Goal: Navigation & Orientation: Find specific page/section

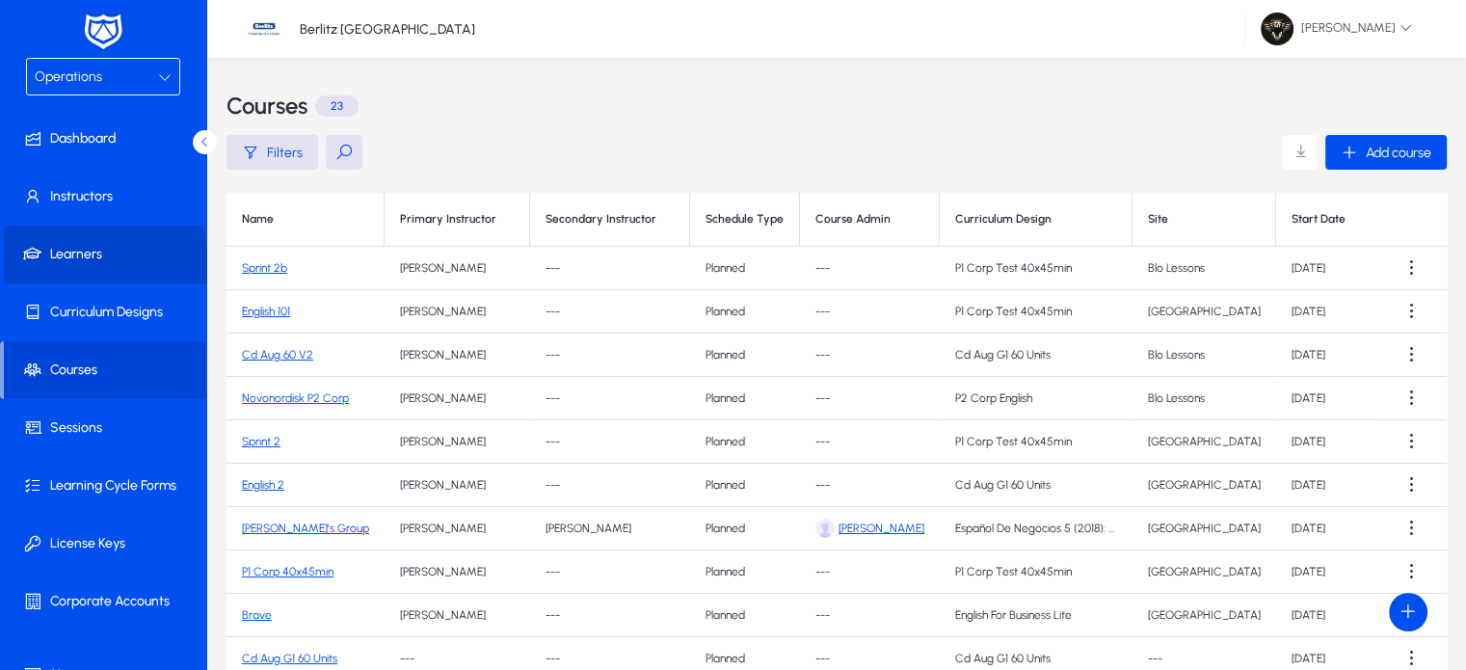
click at [100, 266] on span at bounding box center [107, 254] width 206 height 46
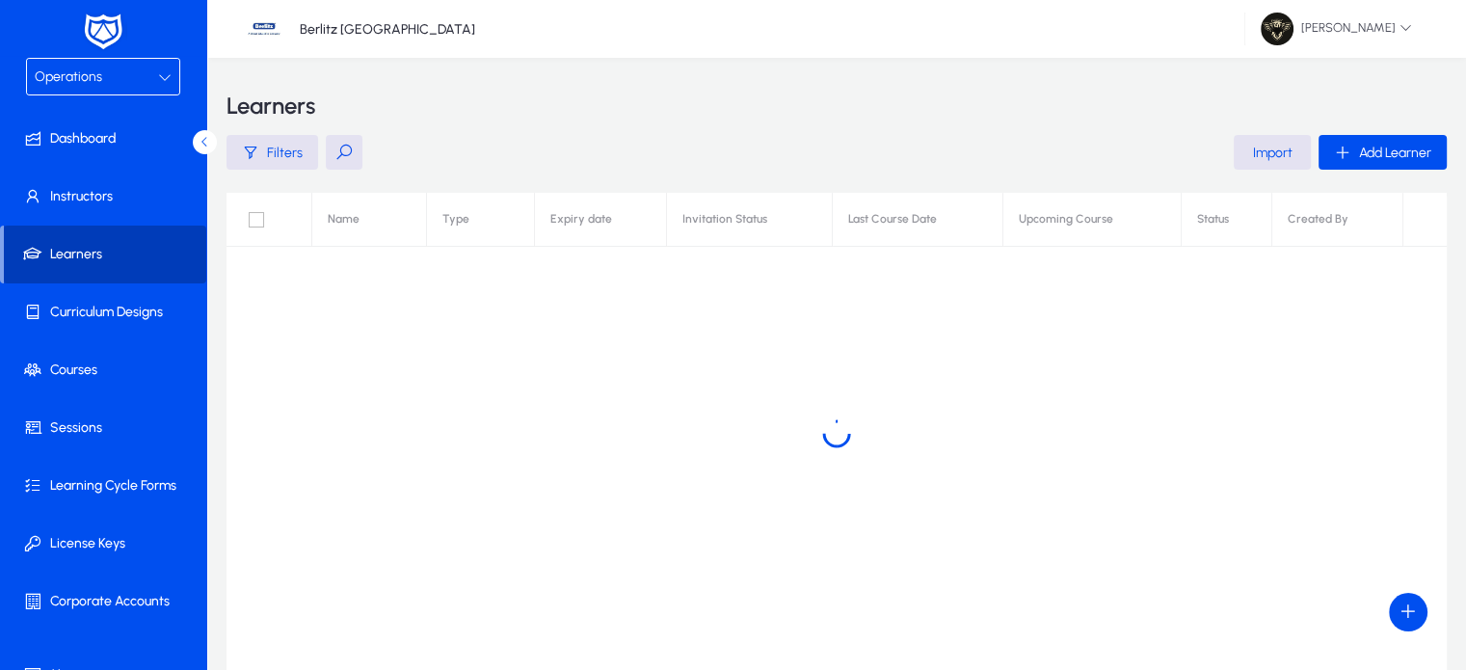
click at [105, 265] on span at bounding box center [105, 254] width 202 height 46
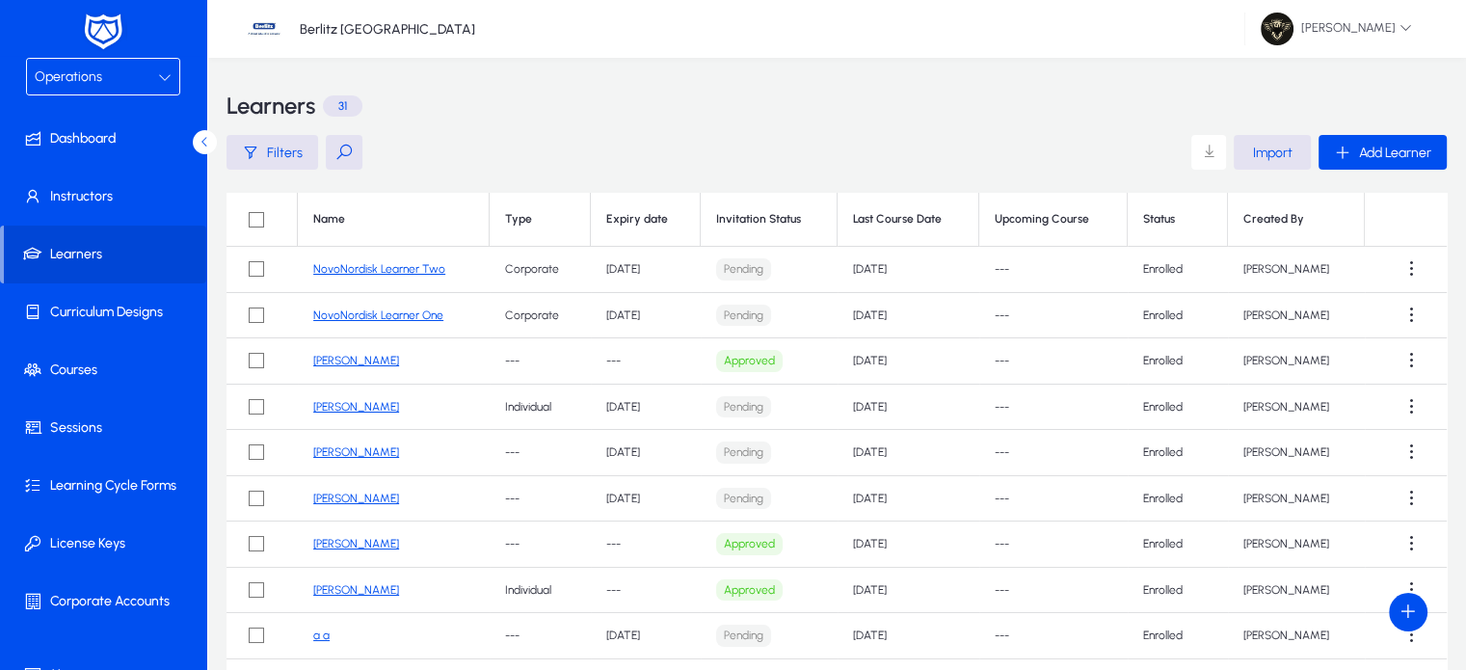
click at [735, 22] on div "Berlitz [GEOGRAPHIC_DATA] [PERSON_NAME]" at bounding box center [836, 29] width 1259 height 58
